Goal: Obtain resource: Obtain resource

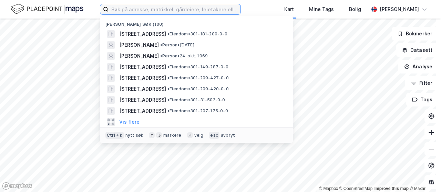
click at [138, 10] on input at bounding box center [174, 9] width 132 height 10
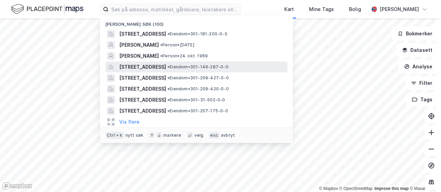
click at [143, 67] on span "[STREET_ADDRESS]" at bounding box center [142, 67] width 47 height 8
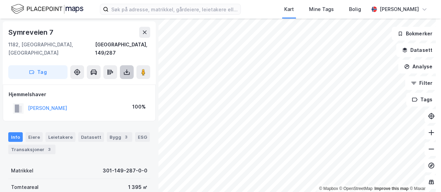
click at [126, 72] on icon at bounding box center [126, 73] width 3 height 2
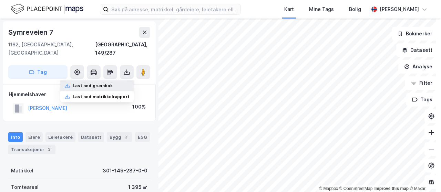
click at [111, 83] on div "Last ned grunnbok" at bounding box center [93, 86] width 40 height 6
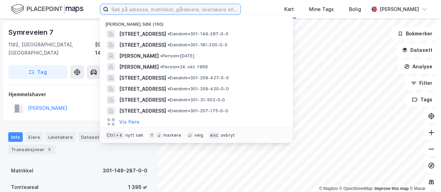
click at [138, 7] on input at bounding box center [174, 9] width 132 height 10
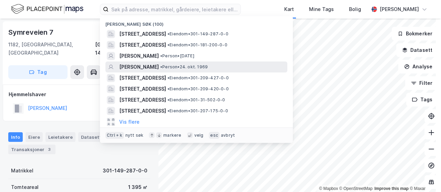
click at [136, 65] on span "[PERSON_NAME]" at bounding box center [139, 67] width 40 height 8
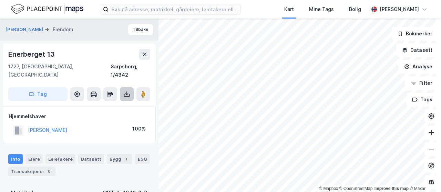
click at [124, 94] on icon at bounding box center [127, 95] width 6 height 3
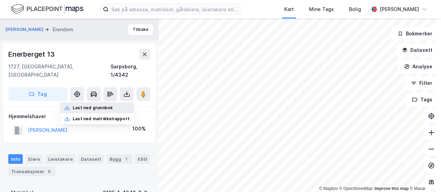
click at [103, 105] on div "Last ned grunnbok" at bounding box center [93, 108] width 40 height 6
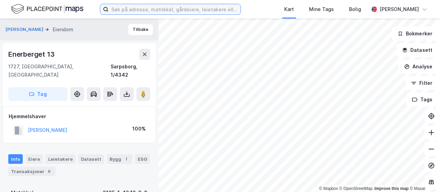
click at [147, 7] on input at bounding box center [174, 9] width 132 height 10
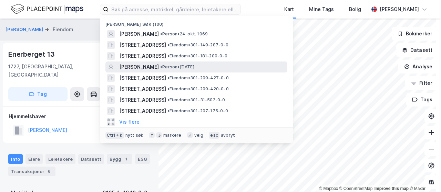
click at [139, 64] on span "[PERSON_NAME]" at bounding box center [139, 67] width 40 height 8
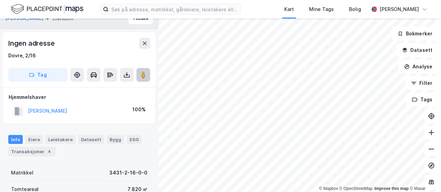
scroll to position [11, 0]
click at [127, 73] on icon at bounding box center [126, 74] width 1 height 4
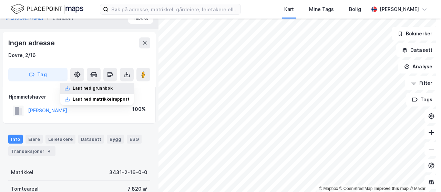
click at [107, 88] on div "Last ned grunnbok" at bounding box center [93, 89] width 40 height 6
